Goal: Task Accomplishment & Management: Complete application form

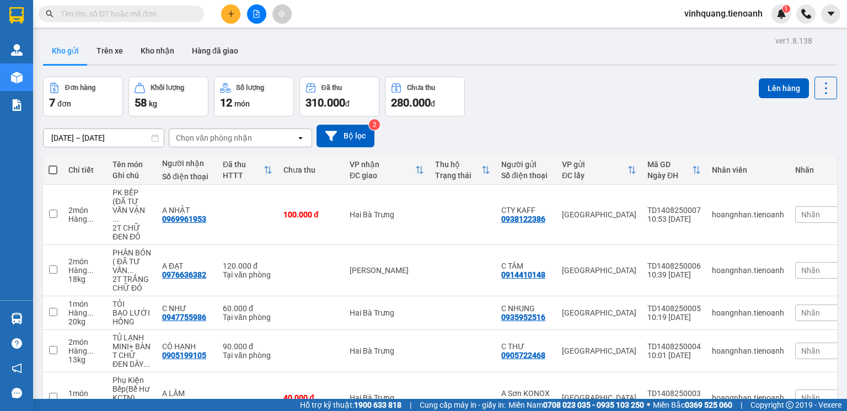
click at [115, 13] on input "text" at bounding box center [126, 14] width 130 height 12
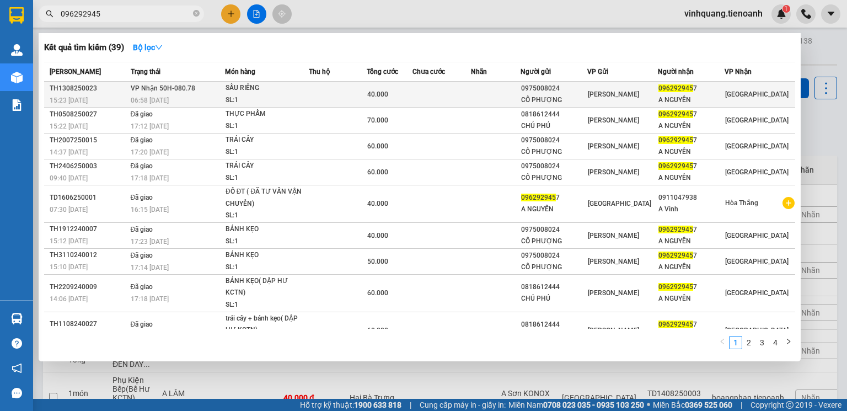
type input "096292945"
click at [340, 95] on td at bounding box center [338, 95] width 58 height 26
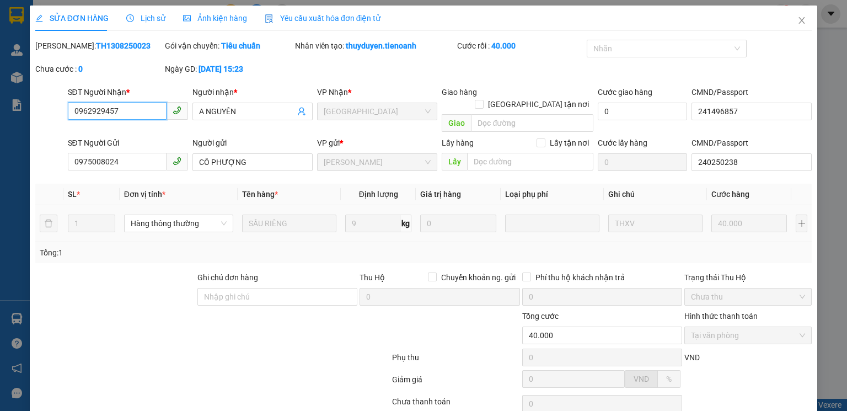
type input "0962929457"
type input "A NGUYÊN"
type input "241496857"
type input "0975008024"
type input "CÔ PHƯỢNG"
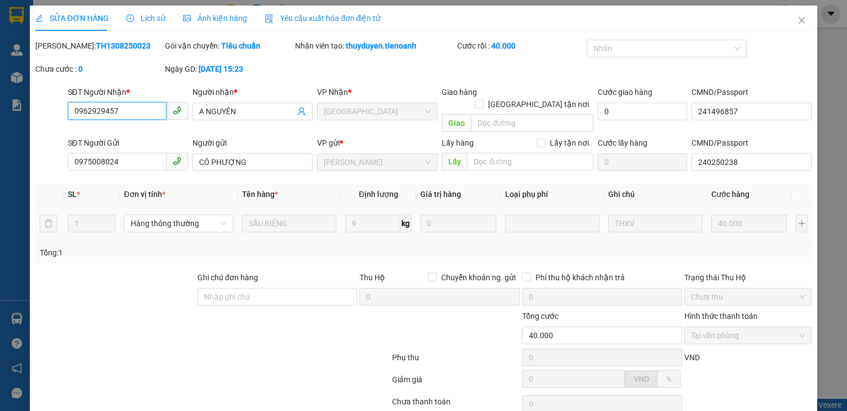
type input "240250238"
type input "40.000"
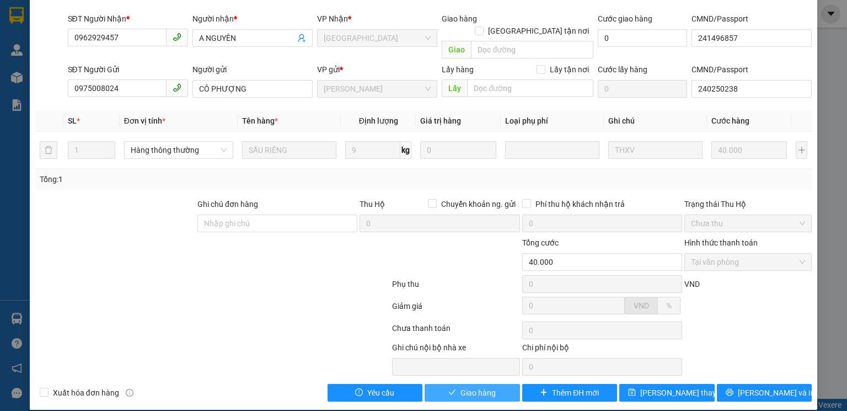
click at [477, 387] on span "Giao hàng" at bounding box center [478, 393] width 35 height 12
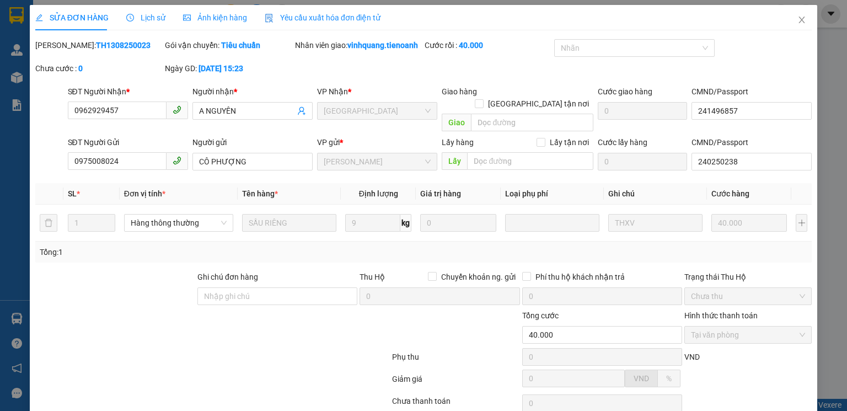
scroll to position [0, 0]
click at [798, 22] on icon "close" at bounding box center [802, 20] width 9 height 9
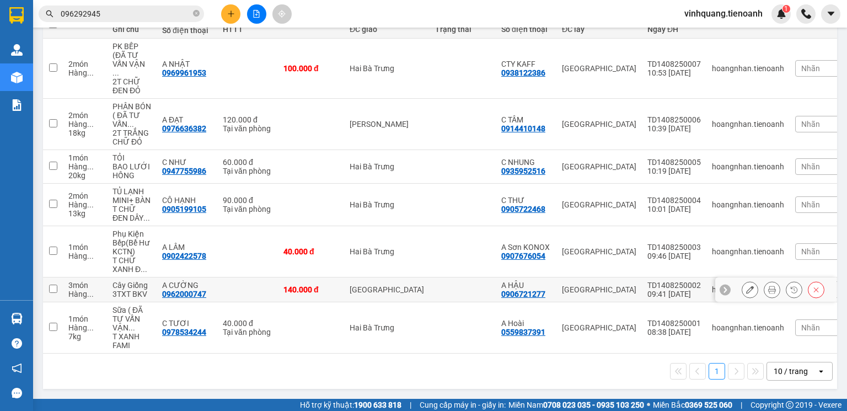
scroll to position [154, 0]
click at [793, 372] on div "10 / trang" at bounding box center [791, 371] width 34 height 11
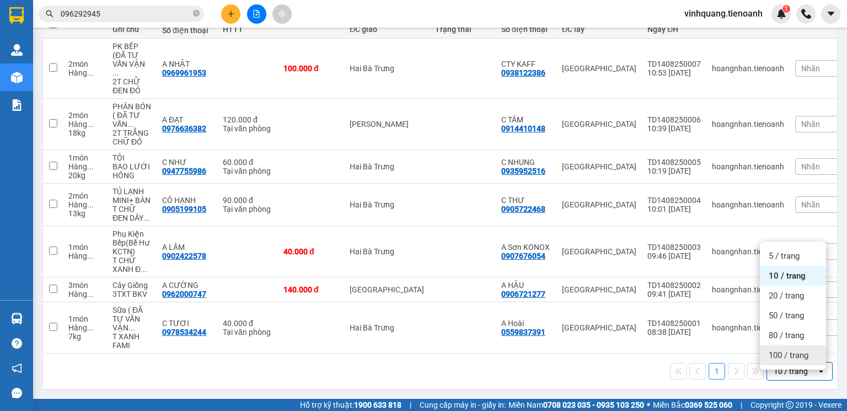
click at [791, 350] on span "100 / trang" at bounding box center [789, 355] width 40 height 11
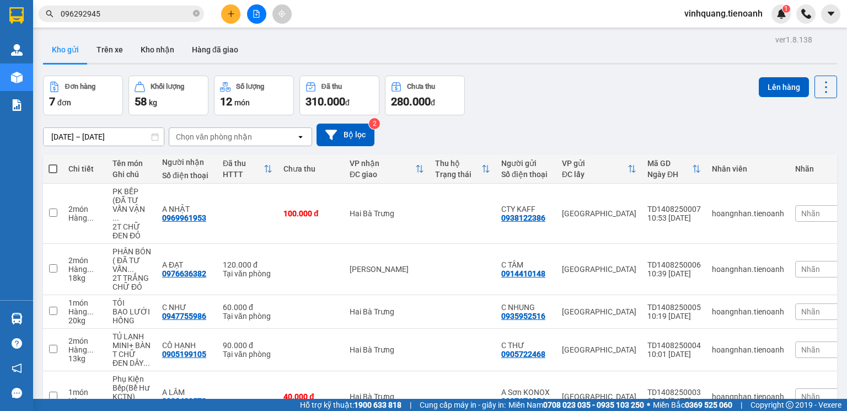
scroll to position [0, 0]
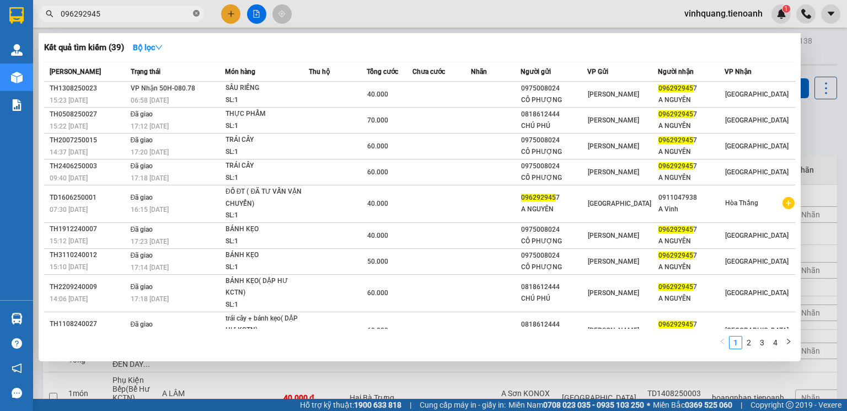
click at [198, 12] on icon "close-circle" at bounding box center [196, 13] width 7 height 7
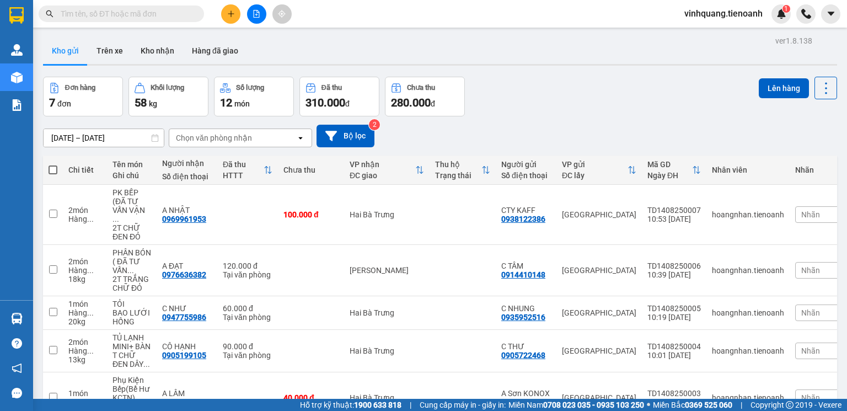
click at [708, 15] on span "vinhquang.tienoanh" at bounding box center [724, 14] width 96 height 14
click at [702, 38] on span "Đăng xuất" at bounding box center [728, 34] width 73 height 12
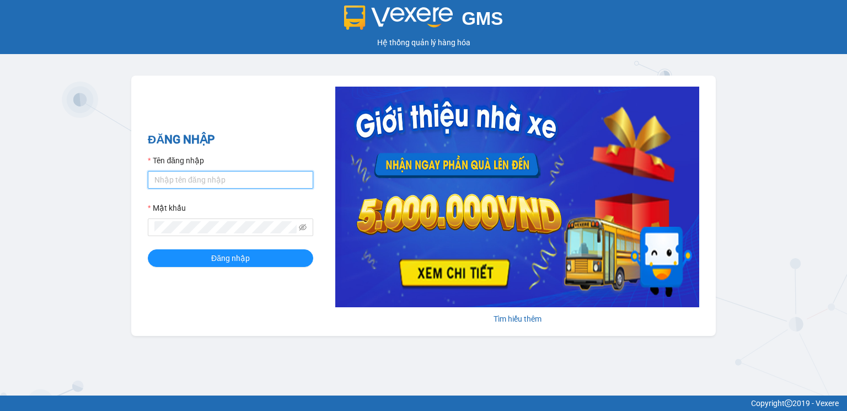
click at [173, 174] on input "Tên đăng nhập" at bounding box center [231, 180] width 166 height 18
type input "thanhhieu.tienoanh"
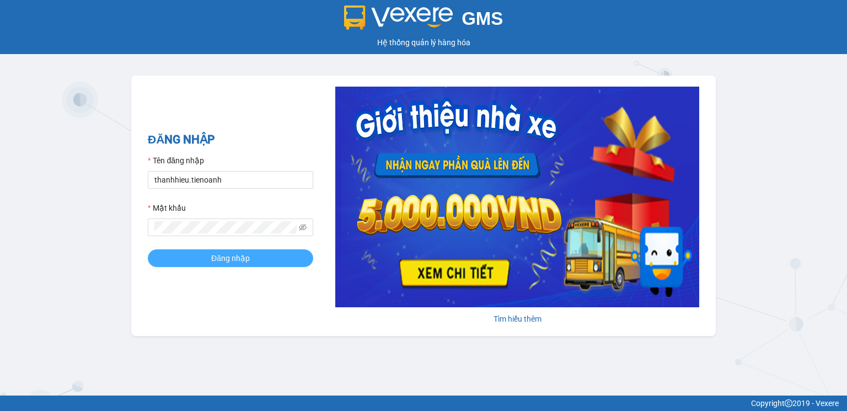
click at [215, 267] on button "Đăng nhập" at bounding box center [231, 258] width 166 height 18
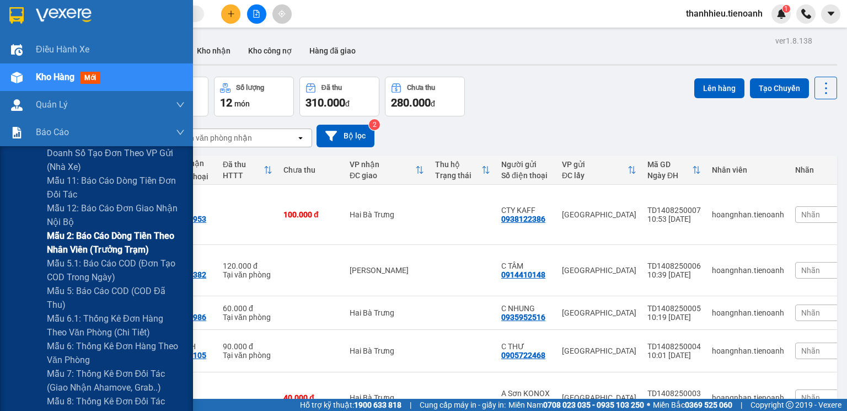
click at [121, 247] on span "Mẫu 2: Báo cáo dòng tiền theo nhân viên (Trưởng Trạm)" at bounding box center [116, 243] width 138 height 28
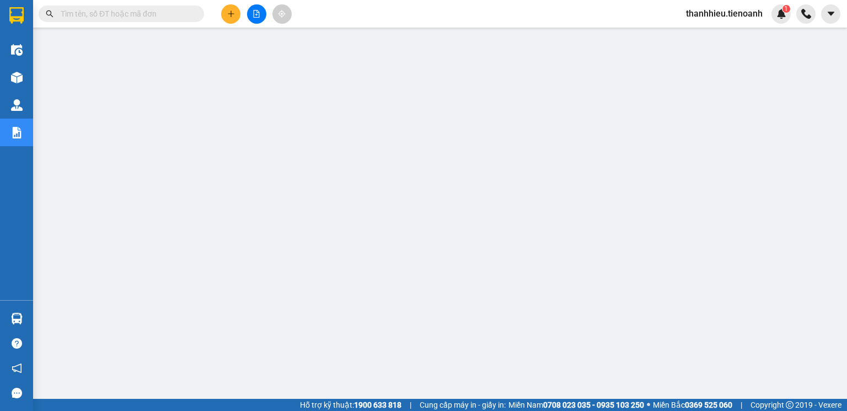
click at [727, 16] on span "thanhhieu.tienoanh" at bounding box center [724, 14] width 94 height 14
click at [714, 36] on span "Đăng xuất" at bounding box center [729, 34] width 71 height 12
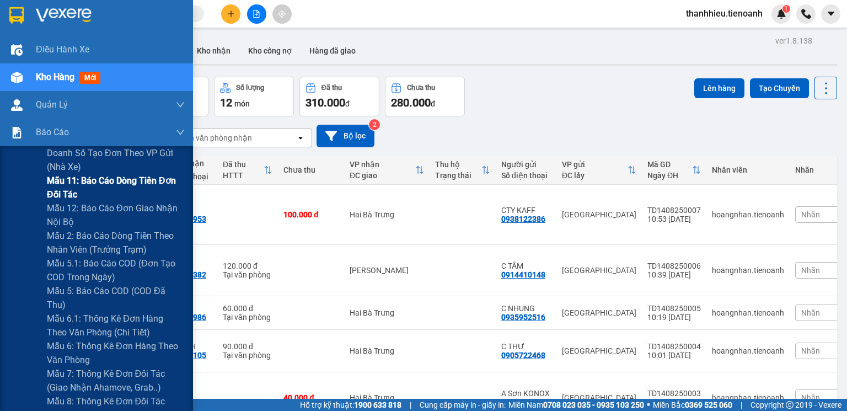
click at [115, 182] on span "Mẫu 11: Báo cáo dòng tiền đơn đối tác" at bounding box center [116, 188] width 138 height 28
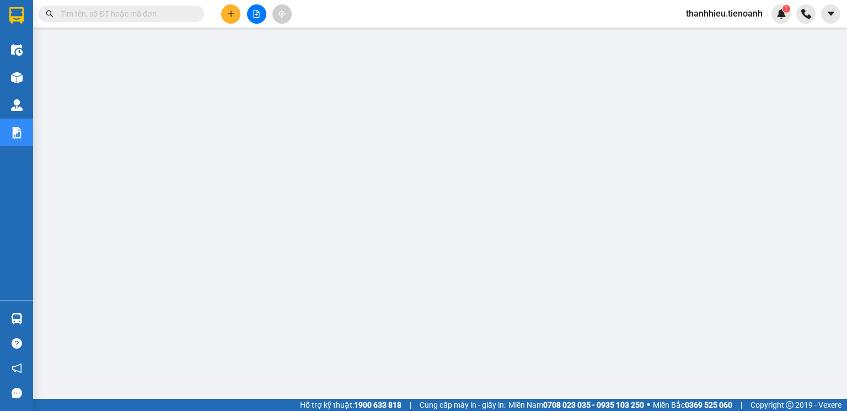
click at [117, 14] on input "text" at bounding box center [126, 14] width 130 height 12
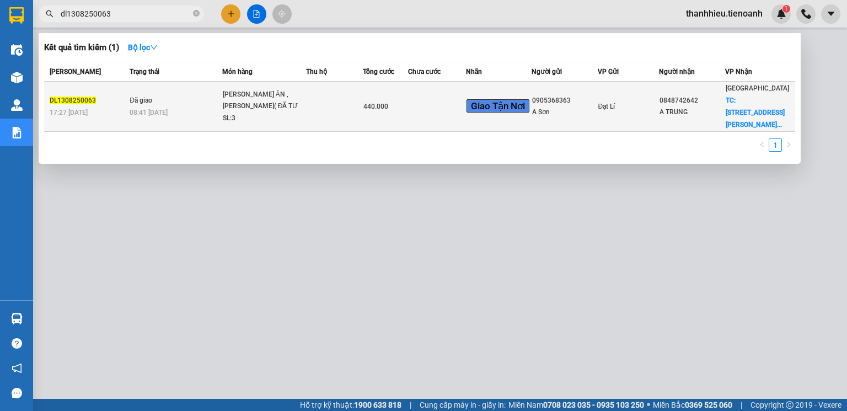
type input "dl1308250063"
click at [322, 102] on td at bounding box center [334, 107] width 57 height 50
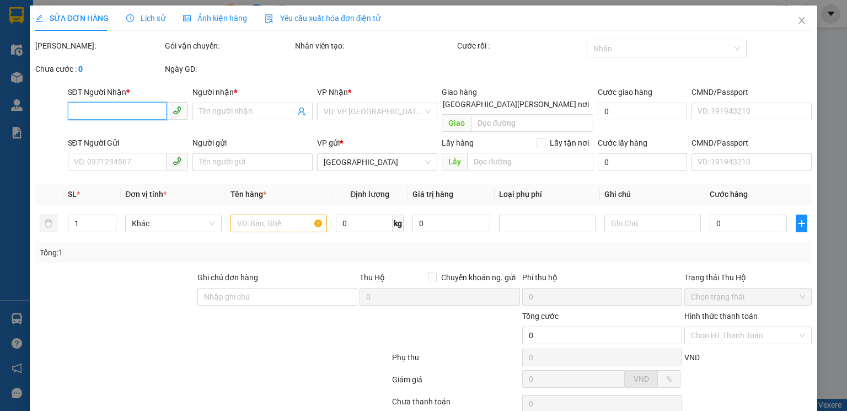
type input "0848742642"
type input "A TRUNG"
checkbox input "true"
type input "39 Đường Số 42, Phường Hiệp Bình Chánh, Thành phố Thủ Đức, Thành phố Hồ Chí Minh"
type input "240.000"
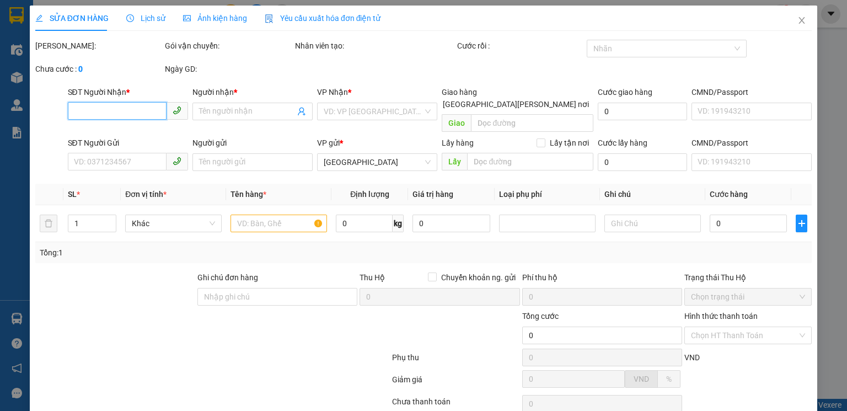
type input "0905368363"
type input "A Sơn"
type input "440.000"
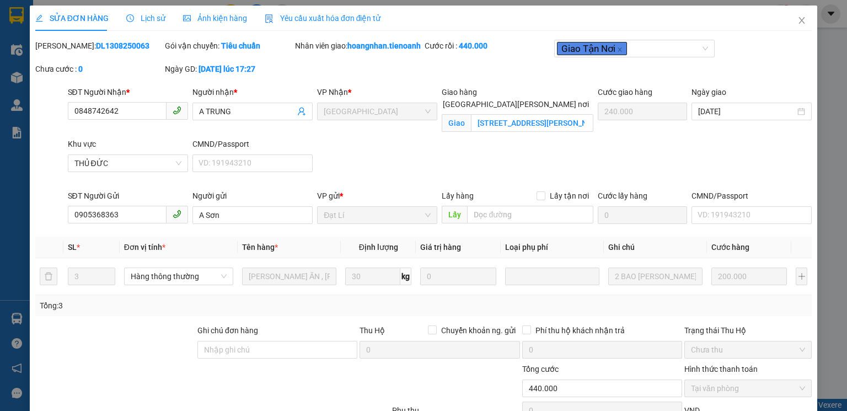
drag, startPoint x: 61, startPoint y: 41, endPoint x: 135, endPoint y: 44, distance: 74.5
click at [135, 44] on div "Mã ĐH: DL1308250063" at bounding box center [98, 46] width 127 height 12
copy b "DL1308250063"
click at [799, 22] on icon "close" at bounding box center [802, 20] width 6 height 7
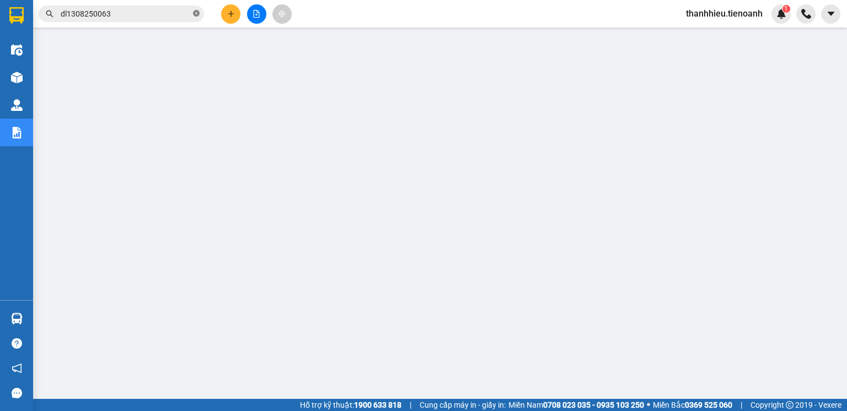
click at [199, 11] on icon "close-circle" at bounding box center [196, 13] width 7 height 7
click at [114, 17] on input "text" at bounding box center [126, 14] width 130 height 12
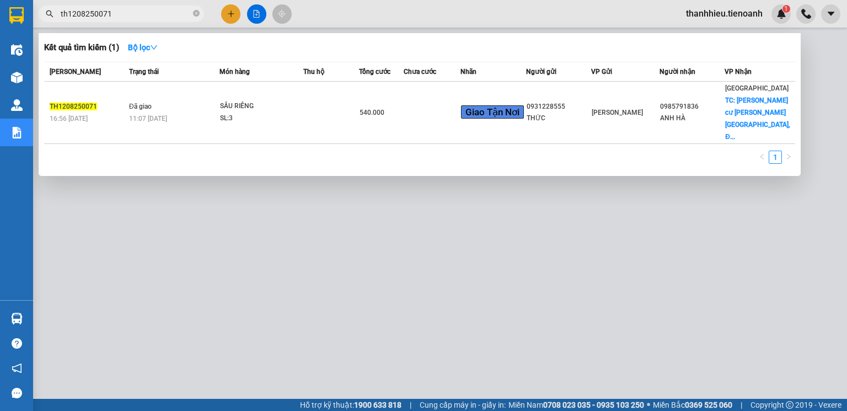
type input "th1208250071"
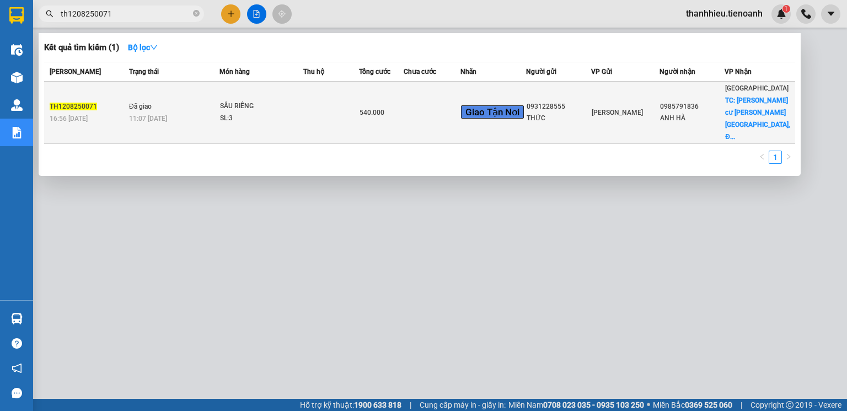
click at [703, 121] on td "0985791836 ANH HÀ" at bounding box center [693, 113] width 66 height 62
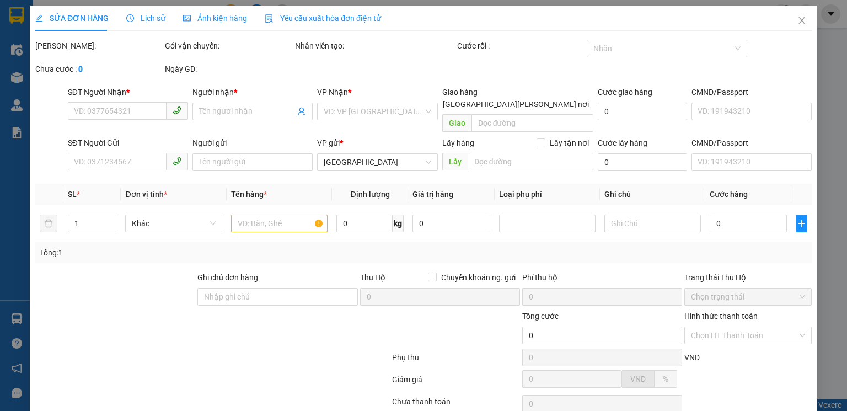
type input "0985791836"
type input "ANH HÀ"
checkbox input "true"
type input "Chung cư EHomeS Phú Hữu, Đường Đỗ Xuân Hợp, Khu Phố 9, Phường Long Trường, Thủ …"
type input "240.000"
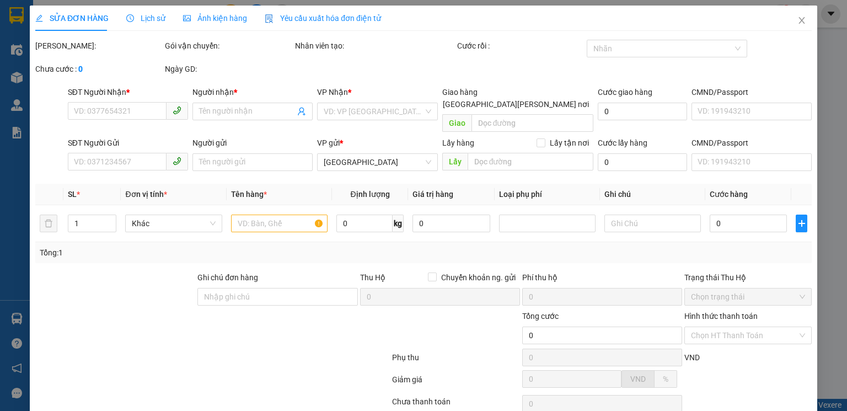
type input "0931228555"
type input "THỨC"
type input "0985791836 SDT đúng"
type input "540.000"
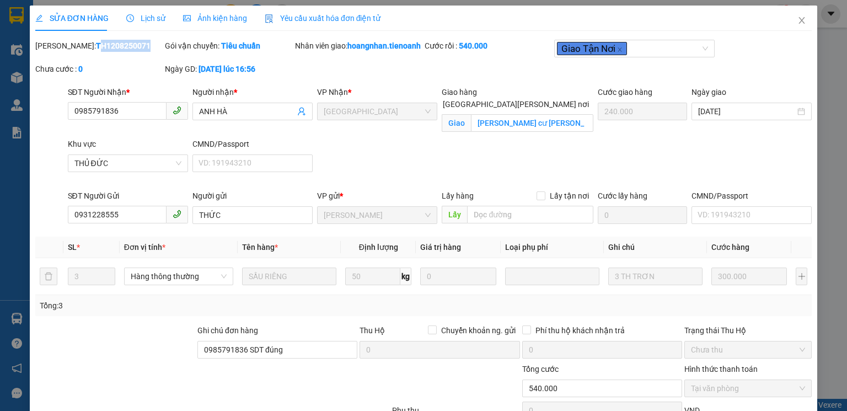
drag, startPoint x: 62, startPoint y: 42, endPoint x: 113, endPoint y: 45, distance: 50.8
click at [113, 45] on b "TH1208250071" at bounding box center [123, 45] width 55 height 9
drag, startPoint x: 126, startPoint y: 57, endPoint x: 73, endPoint y: 52, distance: 53.1
click at [124, 55] on div "Mã ĐH: TH1208250071" at bounding box center [99, 51] width 130 height 23
drag, startPoint x: 62, startPoint y: 44, endPoint x: 121, endPoint y: 44, distance: 59.6
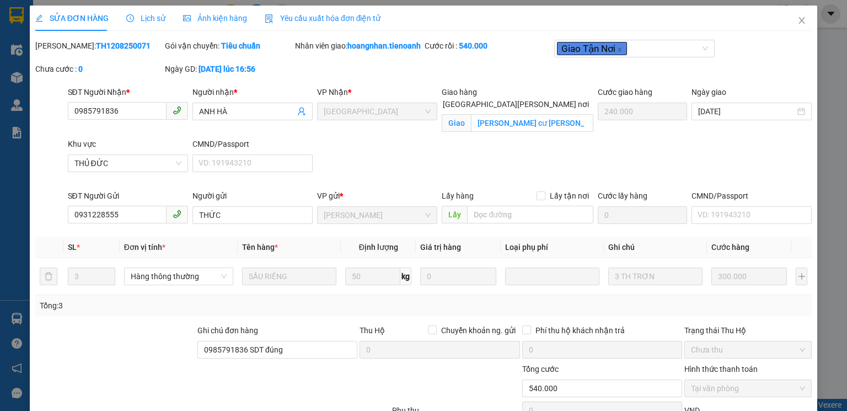
click at [121, 44] on div "Mã ĐH: TH1208250071" at bounding box center [98, 46] width 127 height 12
copy b "TH1208250071"
click at [798, 22] on icon "close" at bounding box center [802, 20] width 9 height 9
